Goal: Information Seeking & Learning: Learn about a topic

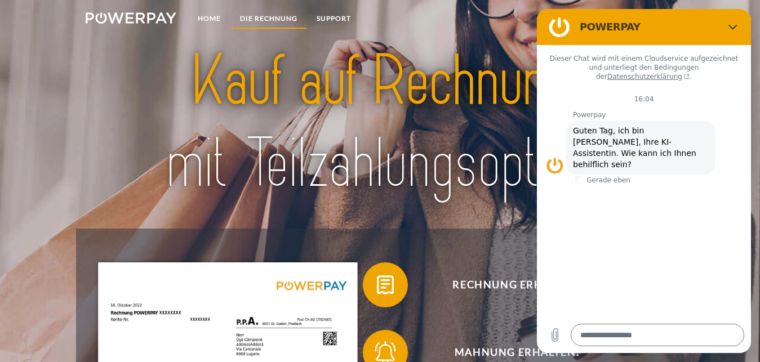
click at [292, 26] on link "DIE RECHNUNG" at bounding box center [268, 18] width 77 height 20
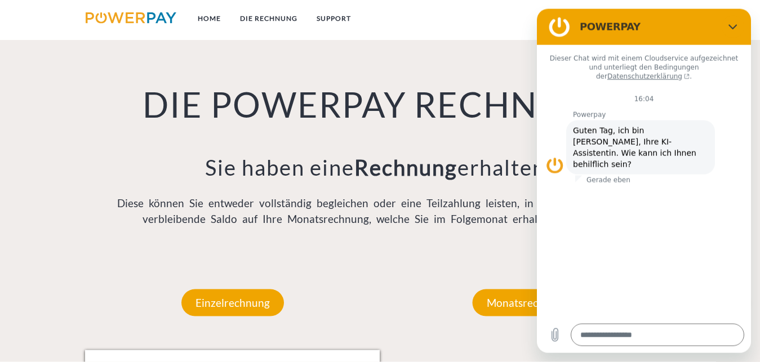
scroll to position [756, 0]
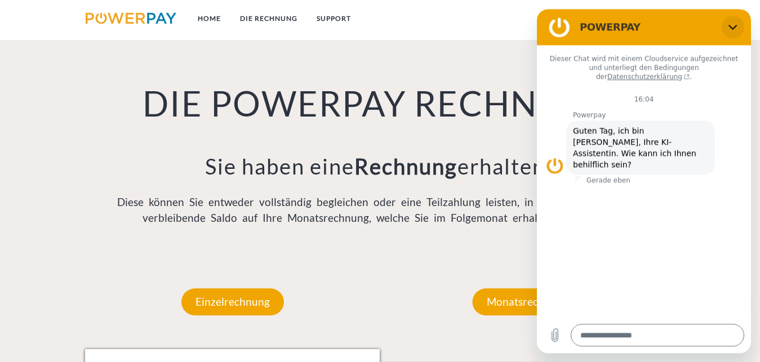
click at [734, 21] on button "Schließen" at bounding box center [733, 27] width 23 height 23
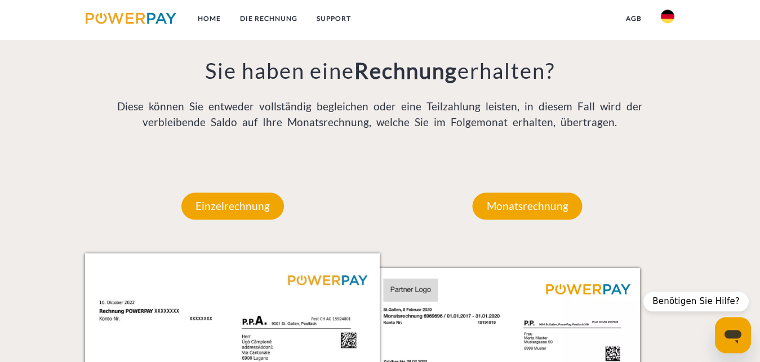
scroll to position [871, 0]
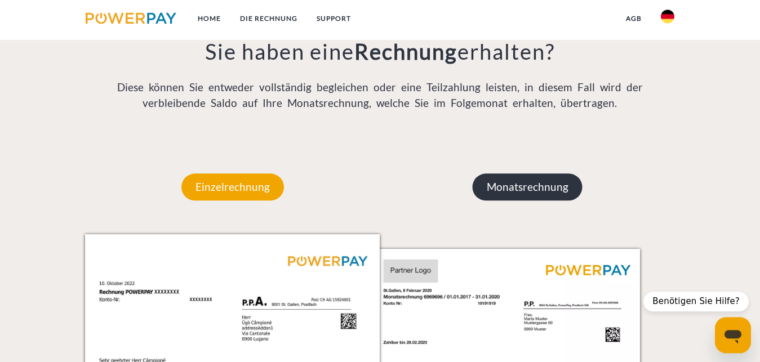
click at [520, 177] on p "Monatsrechnung" at bounding box center [528, 186] width 110 height 27
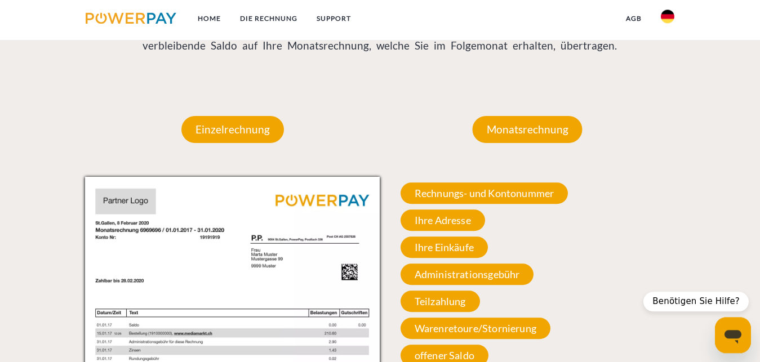
scroll to position [1043, 0]
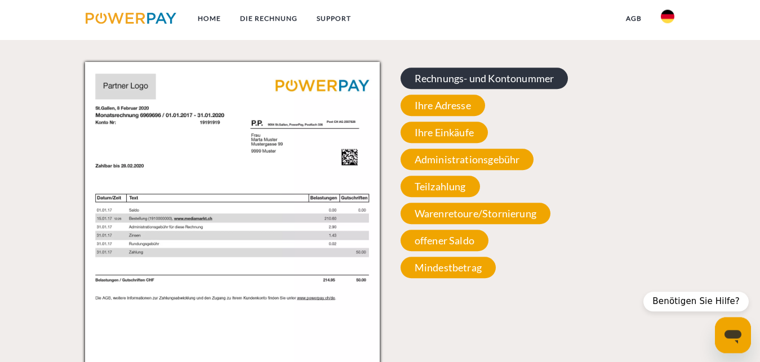
click at [493, 77] on span "Rechnungs- und Kontonummer" at bounding box center [484, 78] width 168 height 21
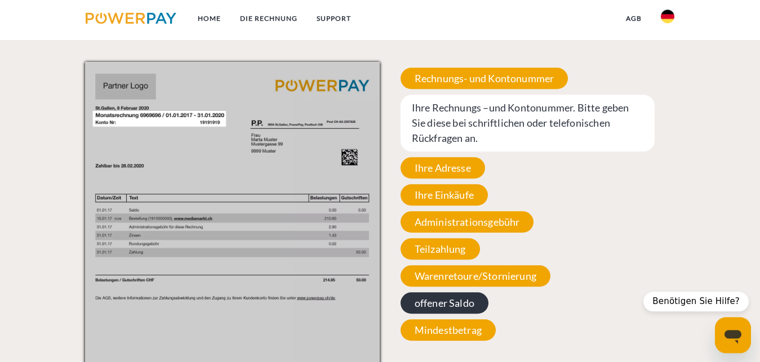
click at [460, 308] on span "offener Saldo" at bounding box center [444, 302] width 88 height 21
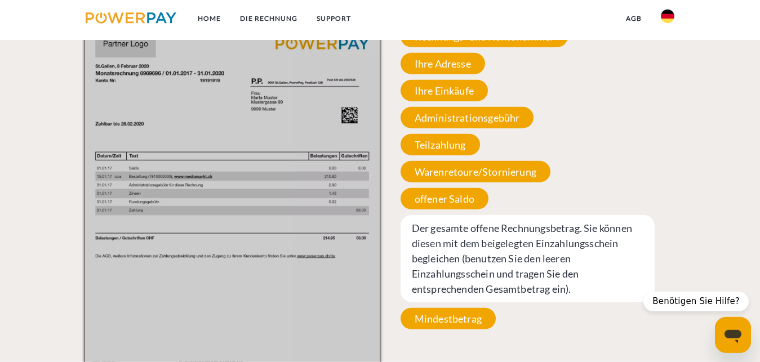
scroll to position [1158, 0]
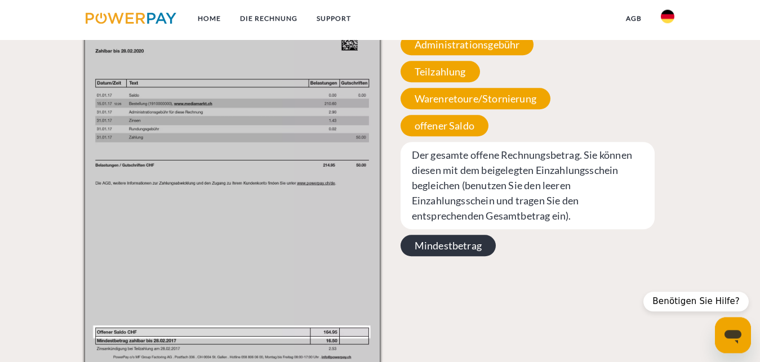
click at [471, 250] on span "Mindestbetrag" at bounding box center [447, 245] width 95 height 21
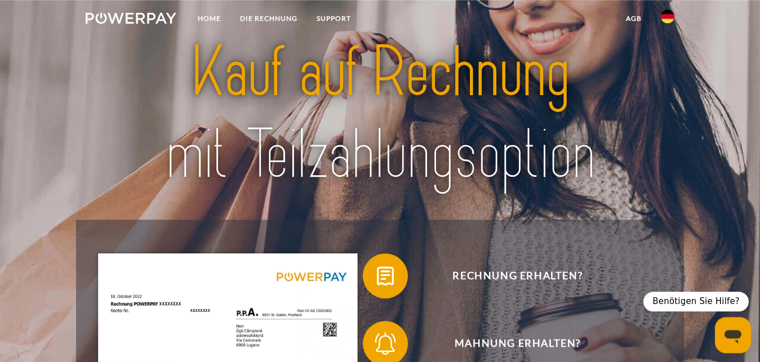
scroll to position [0, 0]
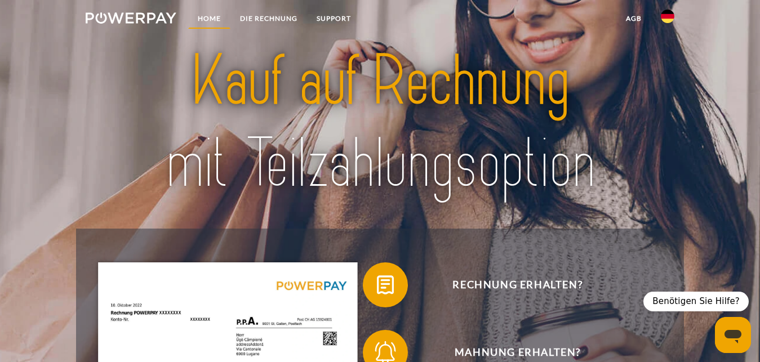
click at [202, 21] on link "Home" at bounding box center [209, 18] width 42 height 20
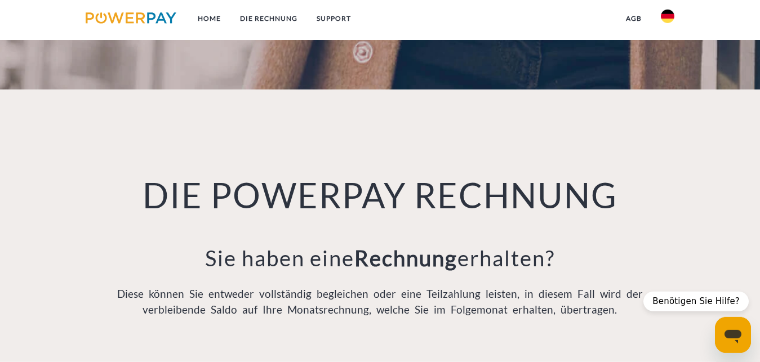
scroll to position [747, 0]
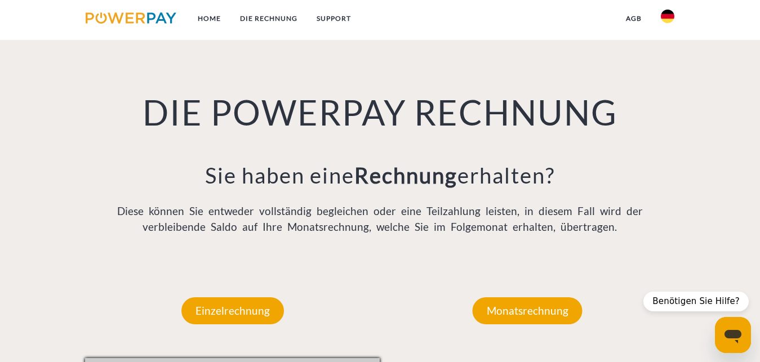
type textarea "*"
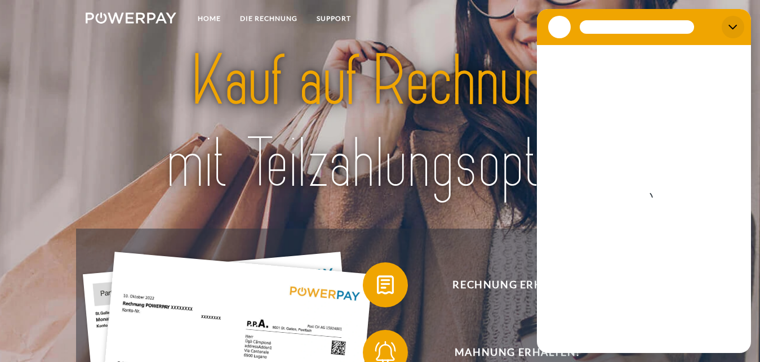
click at [735, 21] on button "Schließen" at bounding box center [733, 27] width 23 height 23
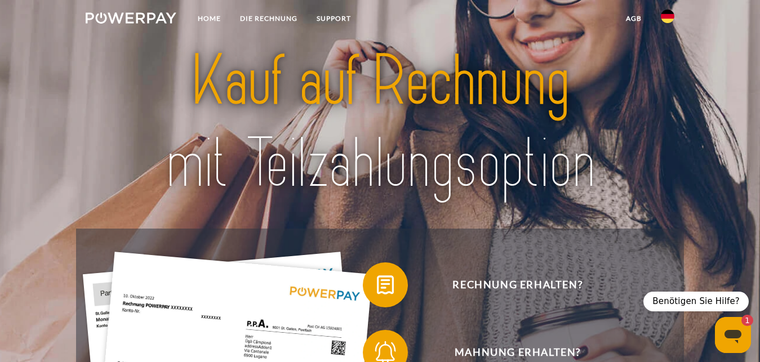
click at [661, 23] on link at bounding box center [667, 19] width 33 height 23
click at [610, 64] on img at bounding box center [379, 122] width 531 height 173
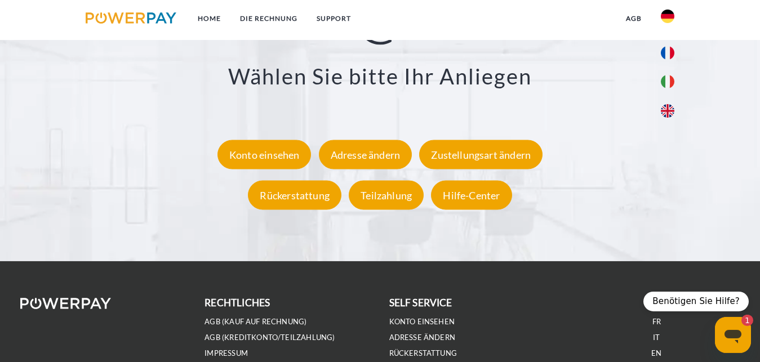
scroll to position [2011, 0]
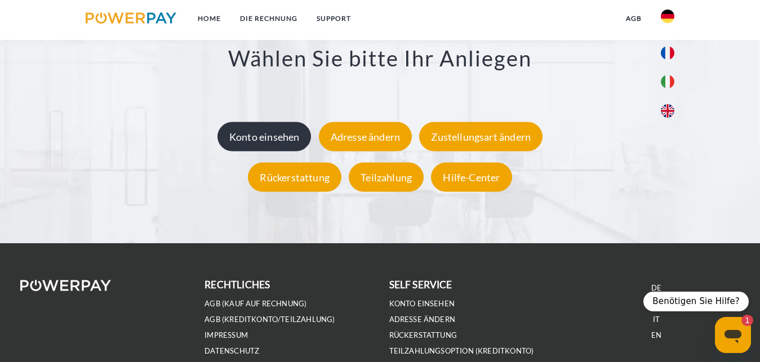
click at [279, 136] on div "Konto einsehen" at bounding box center [264, 136] width 94 height 29
type textarea "*"
